Goal: Transaction & Acquisition: Subscribe to service/newsletter

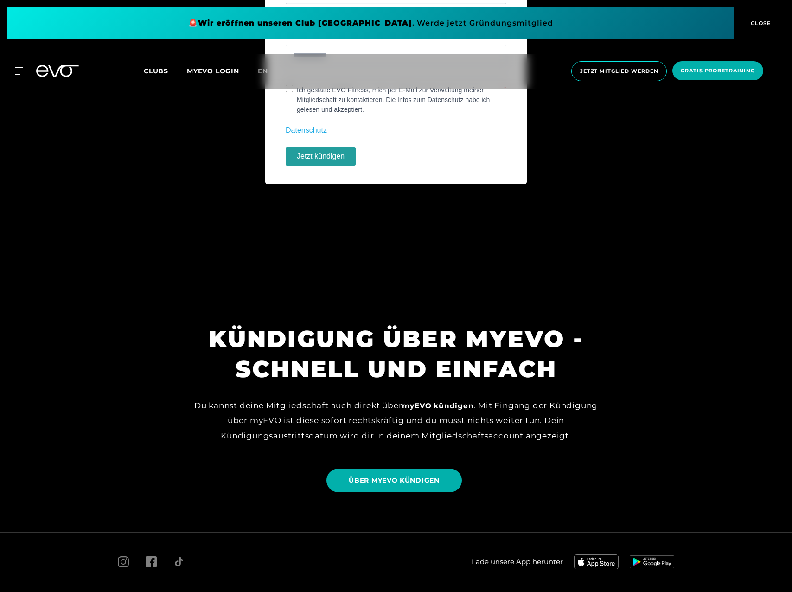
scroll to position [821, 0]
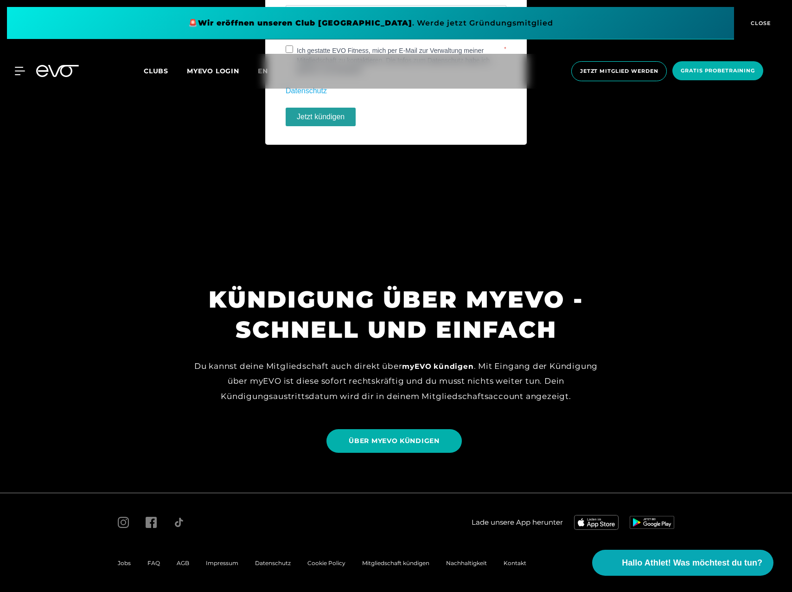
click at [436, 25] on span at bounding box center [370, 23] width 727 height 32
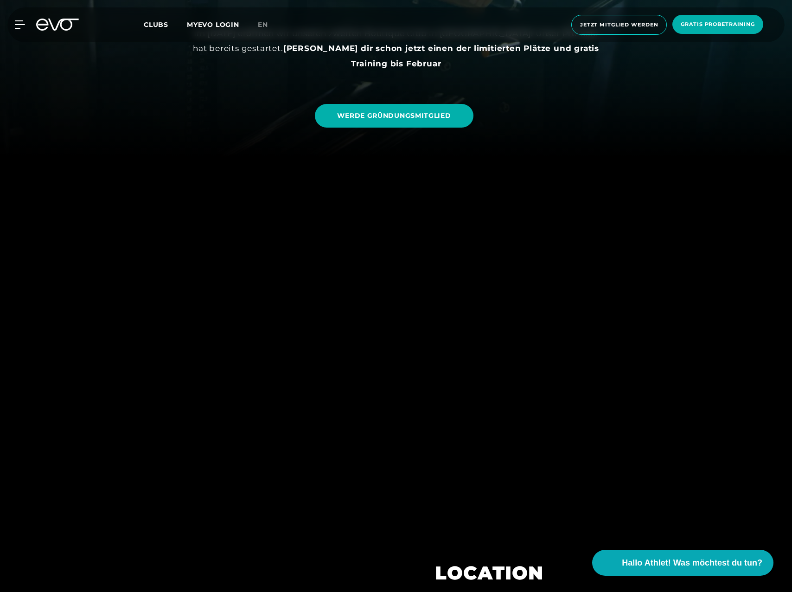
scroll to position [464, 0]
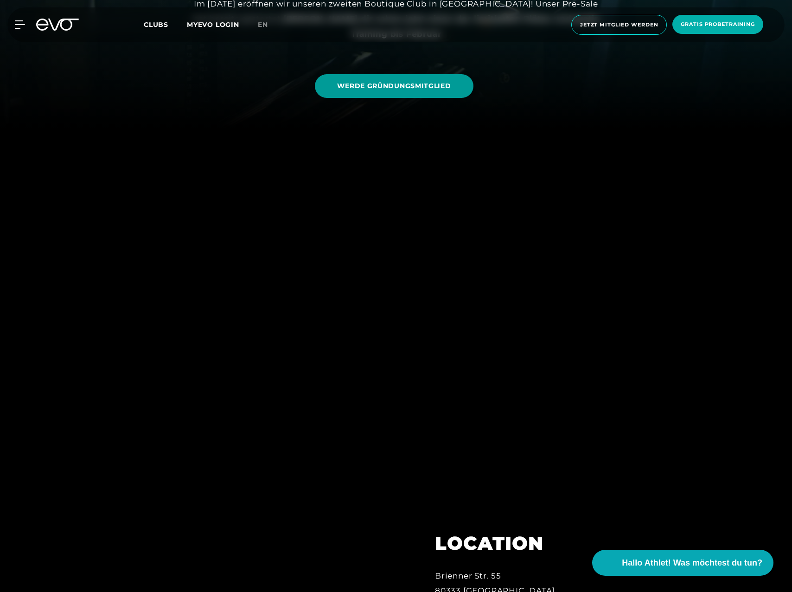
click at [399, 83] on span "WERDE GRÜNDUNGSMITGLIED" at bounding box center [394, 86] width 114 height 10
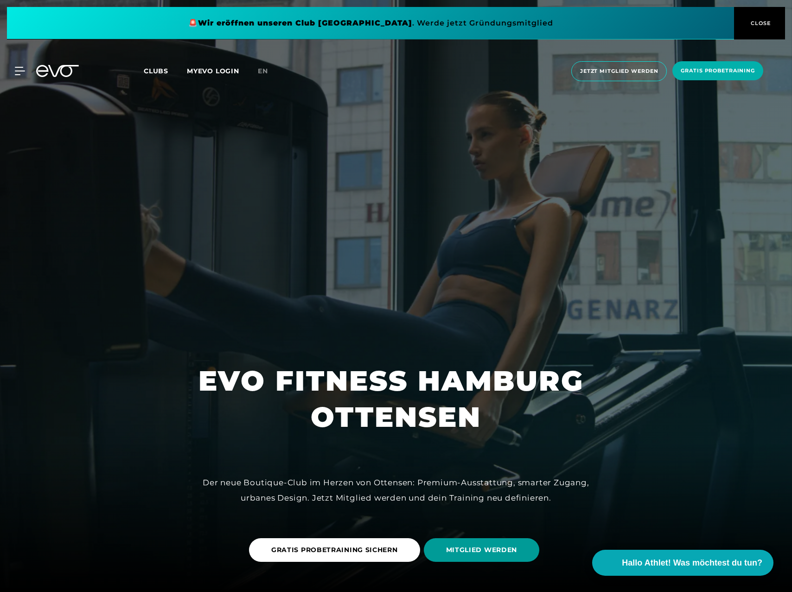
click at [477, 551] on span "MITGLIED WERDEN" at bounding box center [481, 550] width 71 height 10
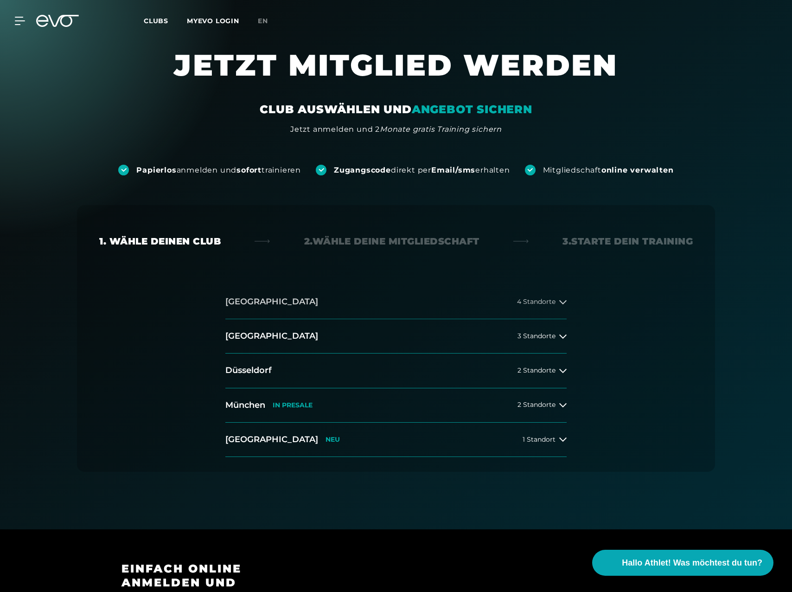
click at [347, 309] on button "[GEOGRAPHIC_DATA] 4 Standorte" at bounding box center [395, 302] width 341 height 34
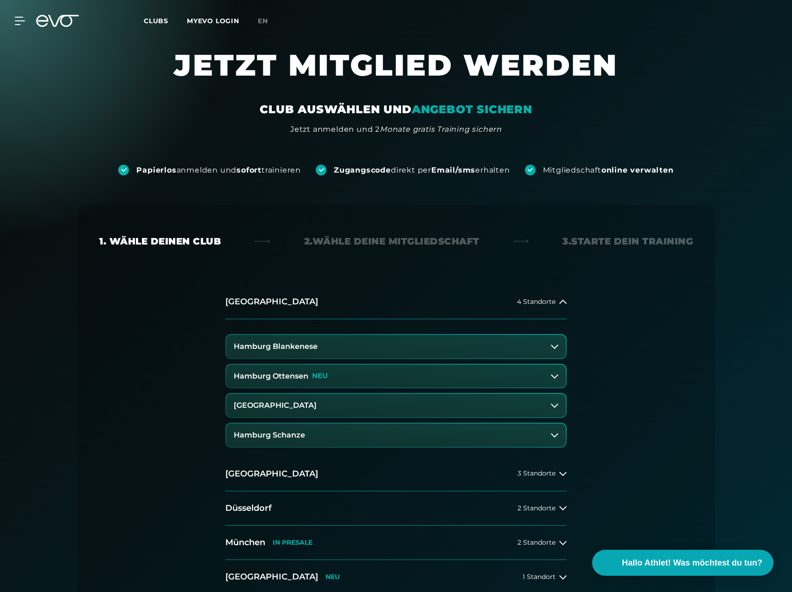
click at [324, 372] on p "NEU" at bounding box center [320, 376] width 16 height 8
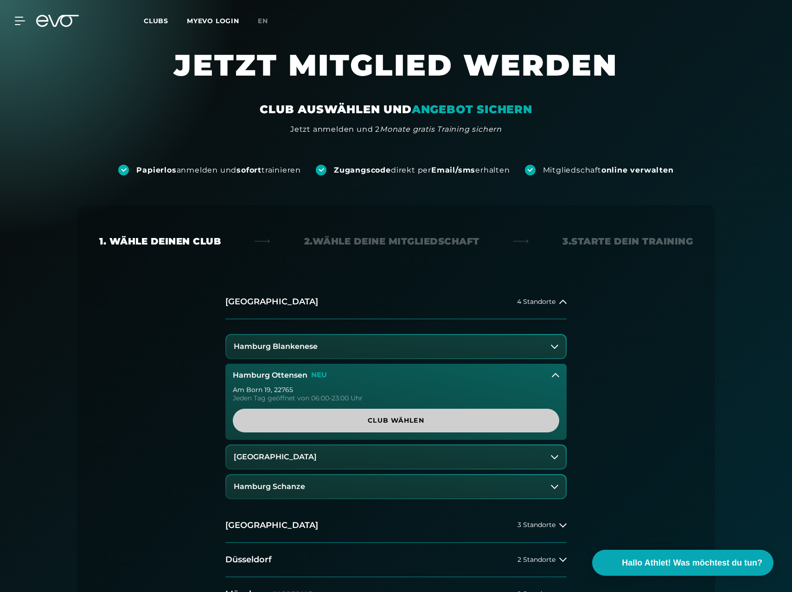
click at [331, 414] on link "Club wählen" at bounding box center [396, 421] width 327 height 24
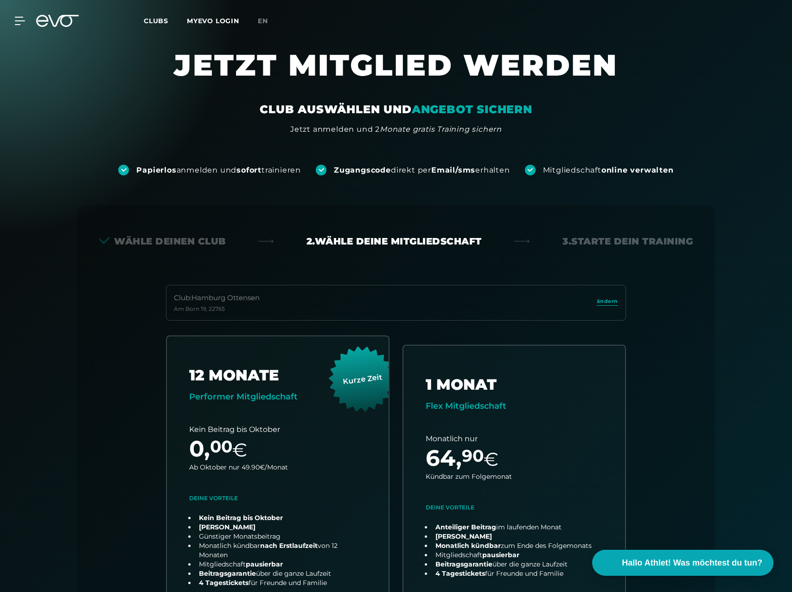
scroll to position [205, 0]
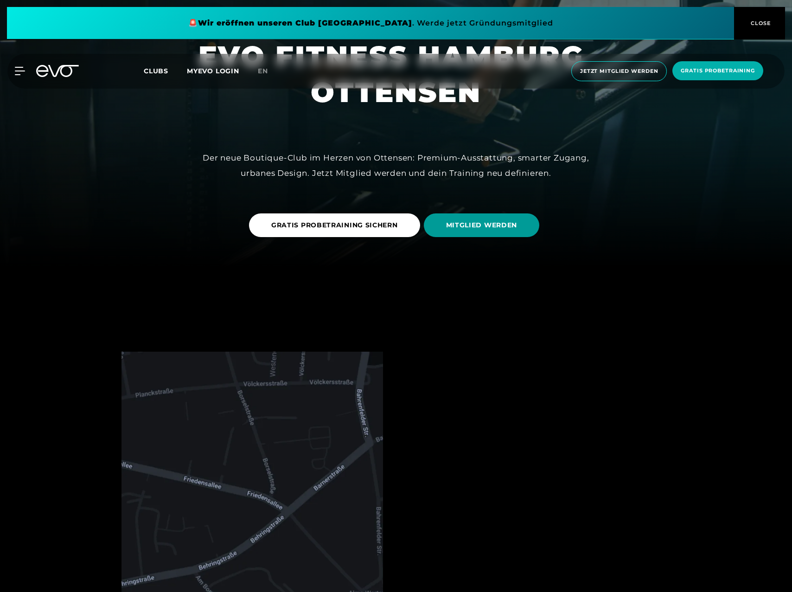
click at [475, 227] on span "MITGLIED WERDEN" at bounding box center [481, 225] width 71 height 10
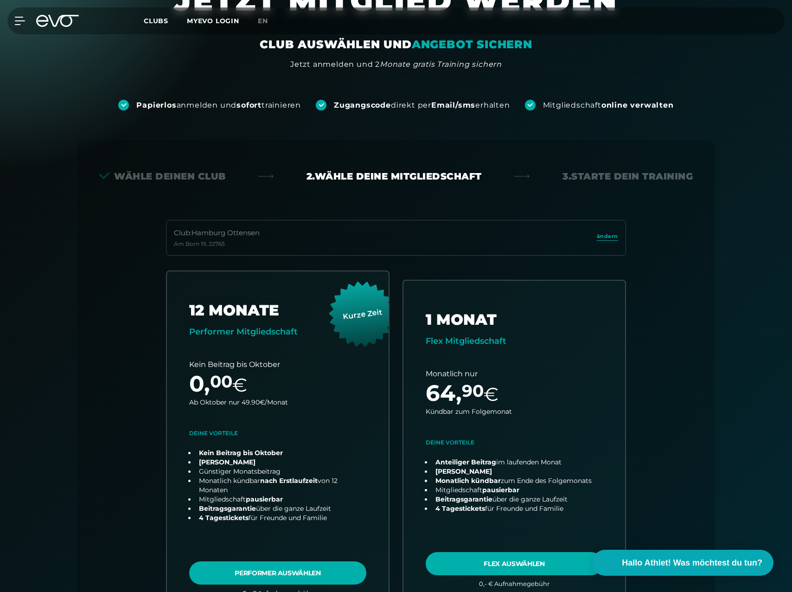
scroll to position [93, 0]
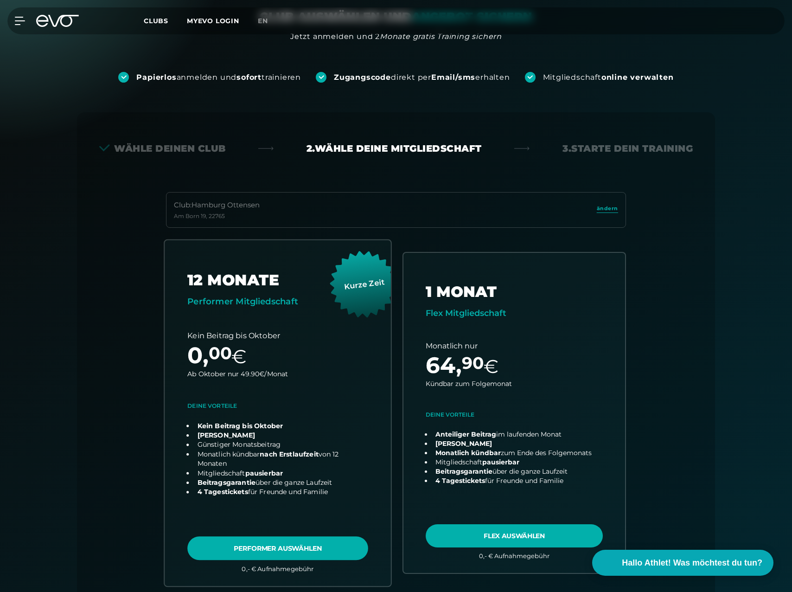
click at [294, 348] on link "choose plan" at bounding box center [278, 413] width 226 height 346
